Goal: Transaction & Acquisition: Download file/media

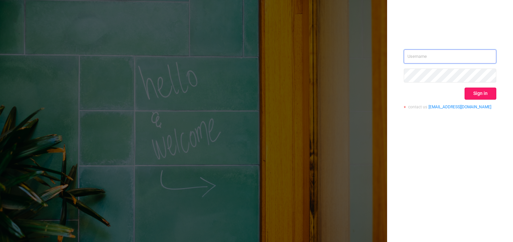
type input "[PERSON_NAME][EMAIL_ADDRESS][DOMAIN_NAME]"
click at [485, 95] on button "Sign in" at bounding box center [481, 94] width 32 height 12
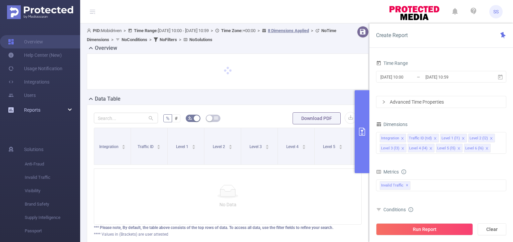
click at [34, 109] on span "Reports" at bounding box center [32, 109] width 16 height 5
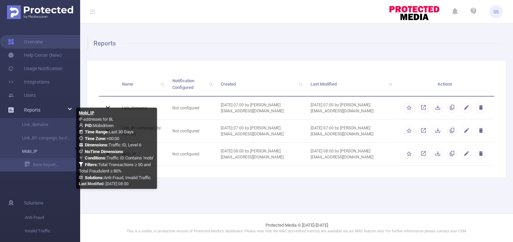
click at [39, 153] on link "Mobi_IP" at bounding box center [42, 151] width 59 height 13
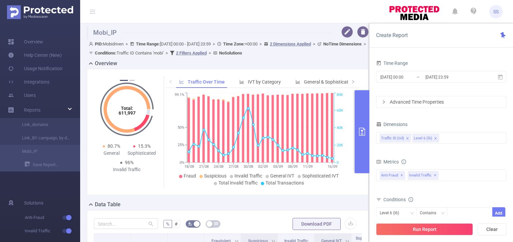
click at [360, 127] on button "primary" at bounding box center [362, 131] width 15 height 83
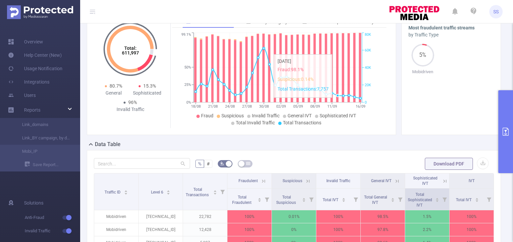
scroll to position [167, 0]
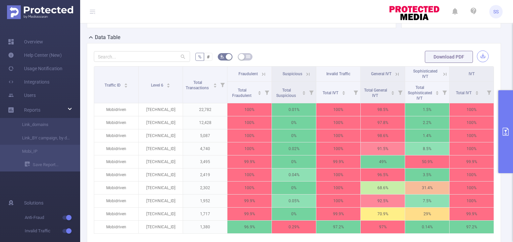
click at [480, 56] on button "button" at bounding box center [483, 56] width 12 height 12
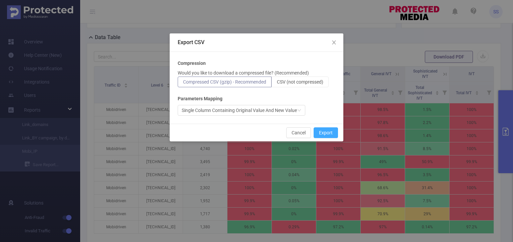
click at [322, 130] on button "Export" at bounding box center [326, 132] width 24 height 11
